Goal: Task Accomplishment & Management: Manage account settings

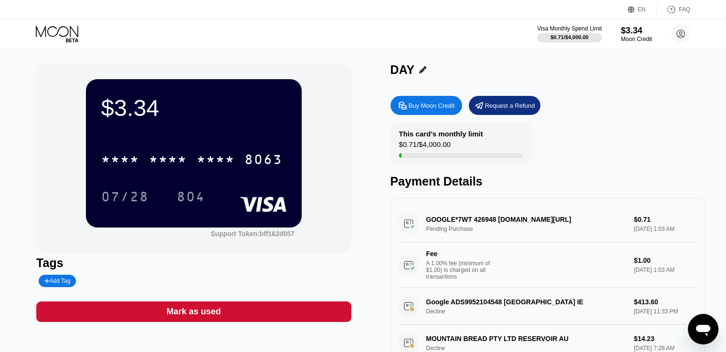
click at [68, 37] on icon at bounding box center [58, 34] width 44 height 17
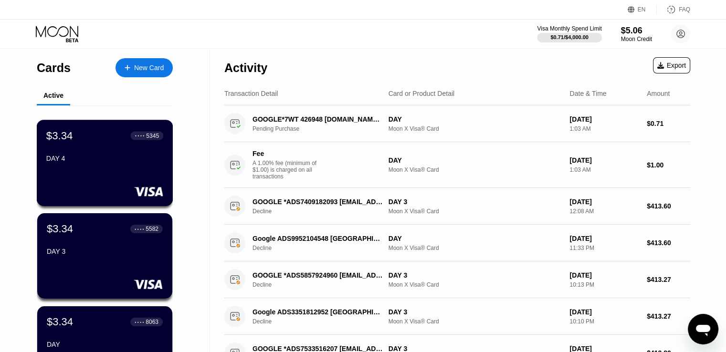
click at [82, 175] on div "$3.34 ● ● ● ● 5345 DAY 4" at bounding box center [105, 163] width 137 height 86
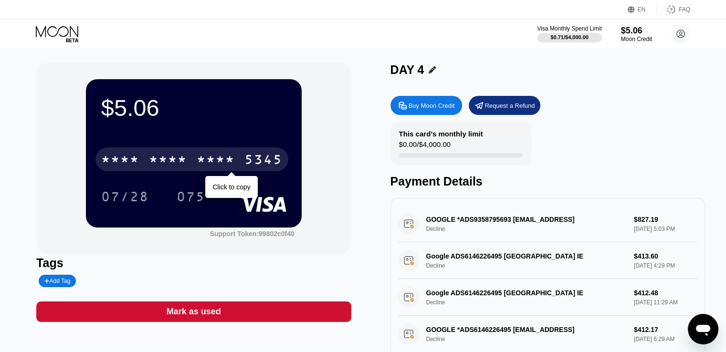
click at [254, 165] on div "5345" at bounding box center [263, 160] width 38 height 15
